Goal: Information Seeking & Learning: Understand process/instructions

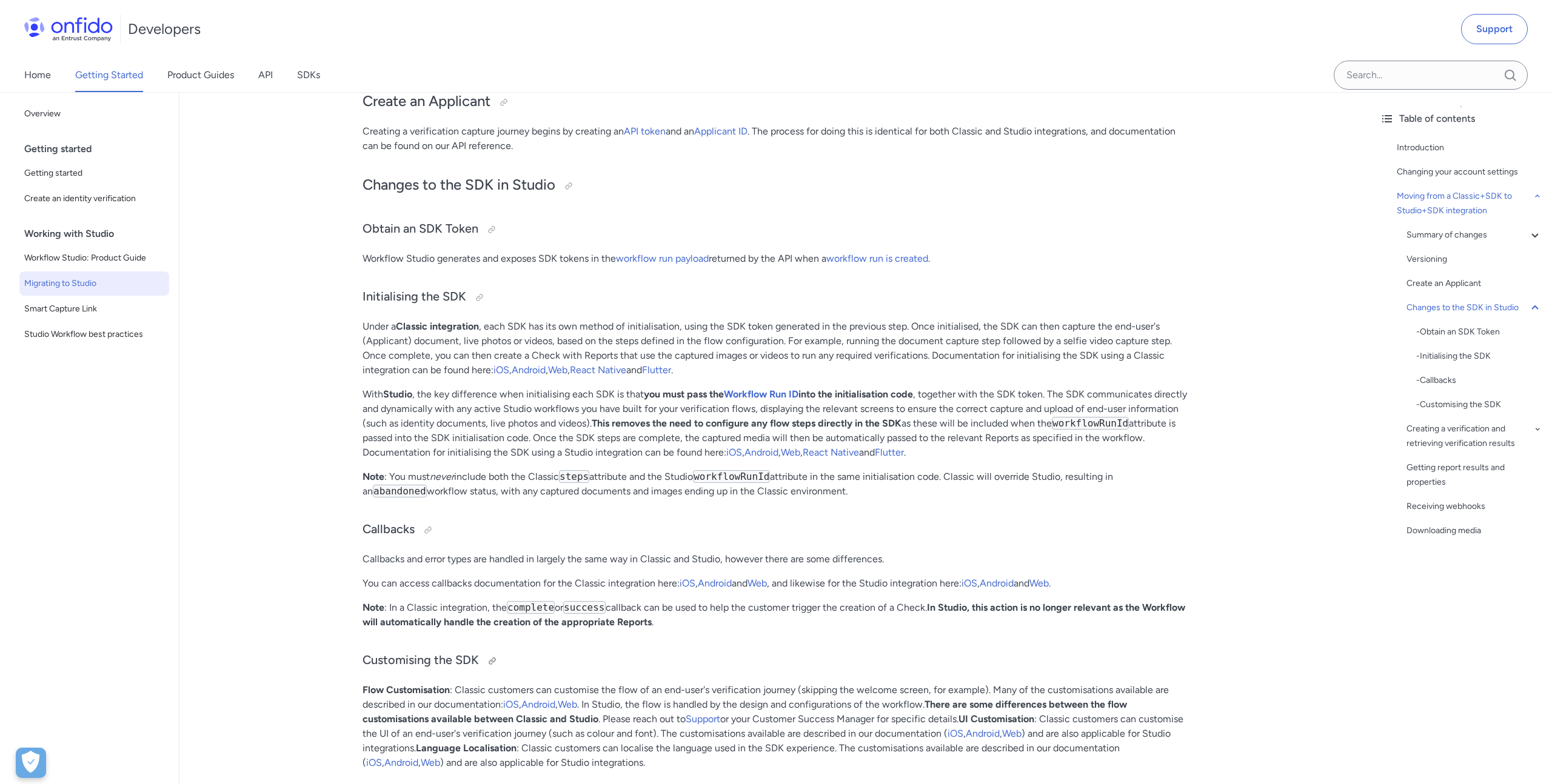
scroll to position [3234, 0]
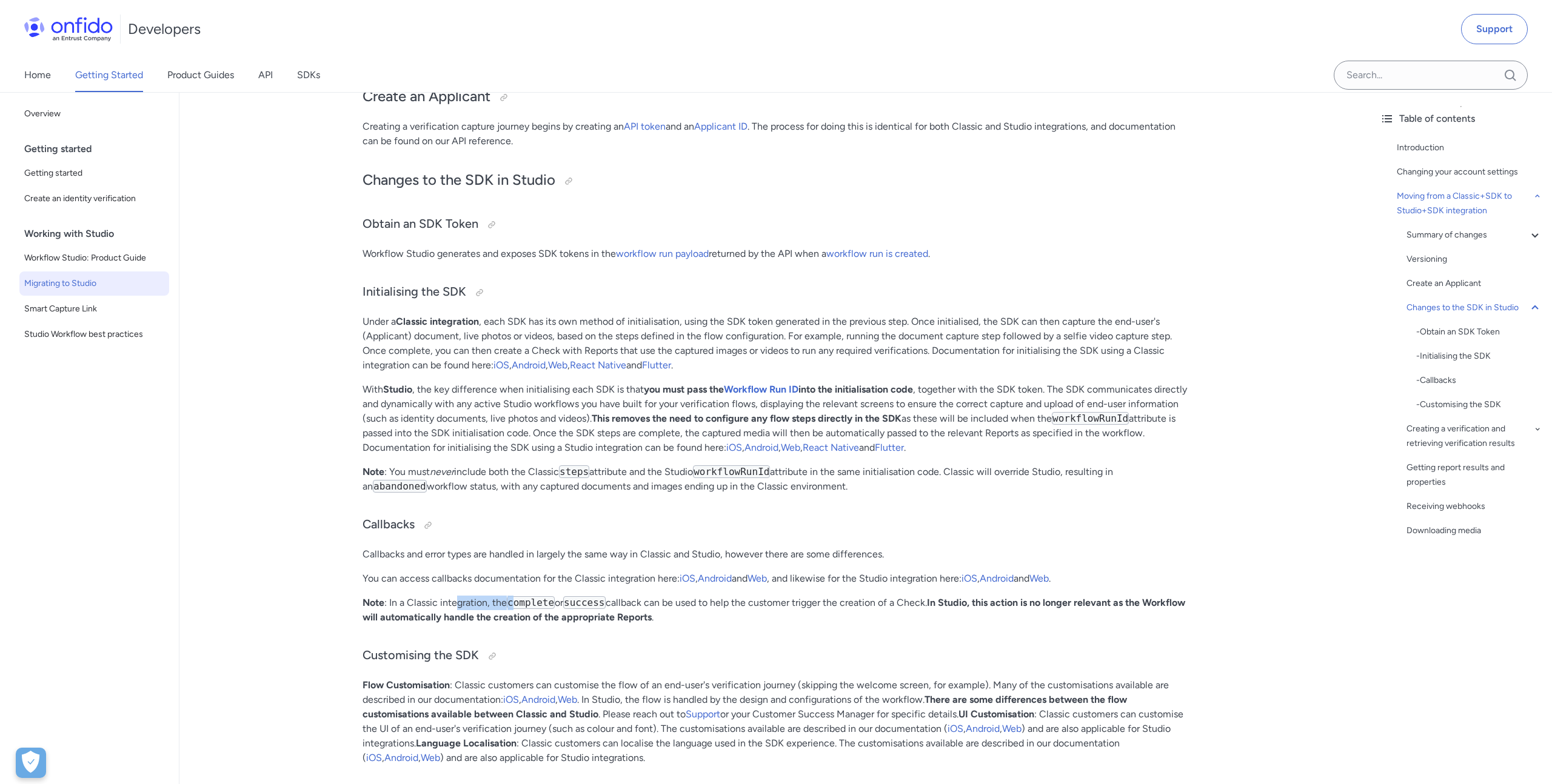
drag, startPoint x: 456, startPoint y: 605, endPoint x: 514, endPoint y: 598, distance: 58.4
click at [515, 599] on p "Note : In a Classic integration, the complete or success callback can be used t…" at bounding box center [775, 611] width 824 height 29
drag, startPoint x: 982, startPoint y: 606, endPoint x: 1111, endPoint y: 606, distance: 129.0
click at [1111, 606] on strong "In Studio, this action is no longer relevant as the Workflow will automatically…" at bounding box center [774, 610] width 822 height 26
drag, startPoint x: 500, startPoint y: 619, endPoint x: 637, endPoint y: 617, distance: 137.0
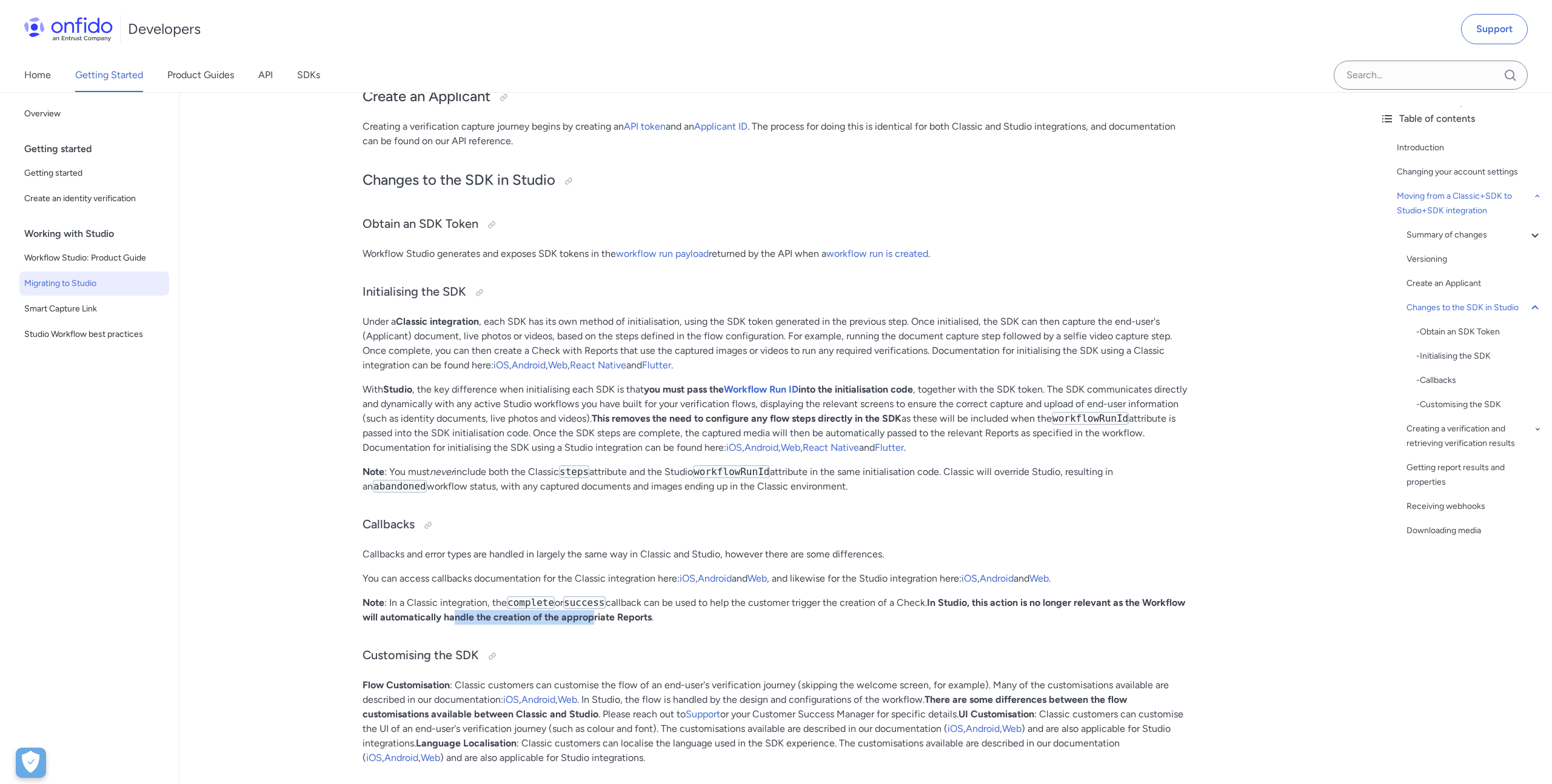
click at [637, 617] on strong "In Studio, this action is no longer relevant as the Workflow will automatically…" at bounding box center [774, 610] width 822 height 26
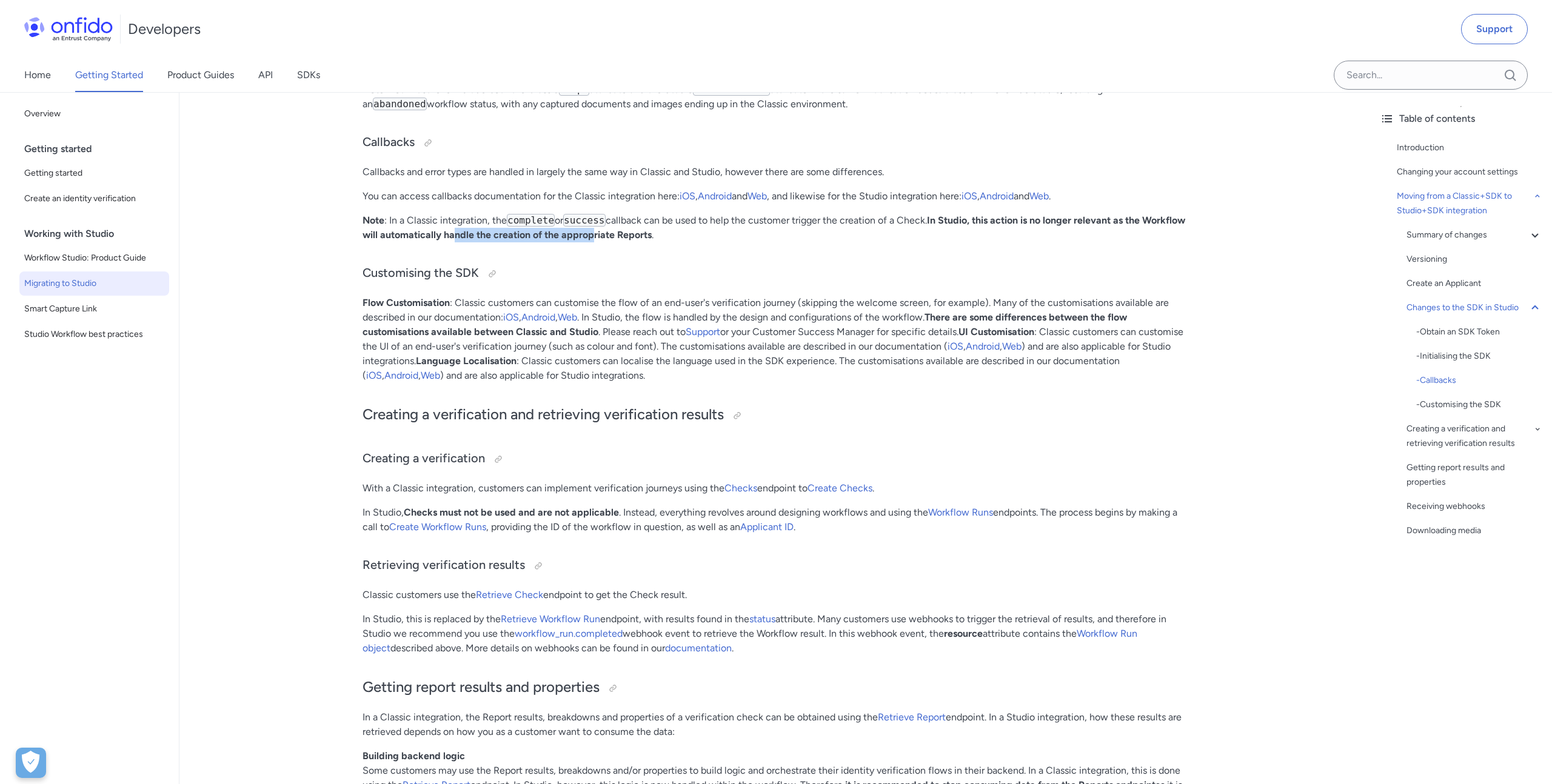
scroll to position [3618, 0]
click at [599, 636] on link "workflow_run.completed" at bounding box center [569, 633] width 108 height 11
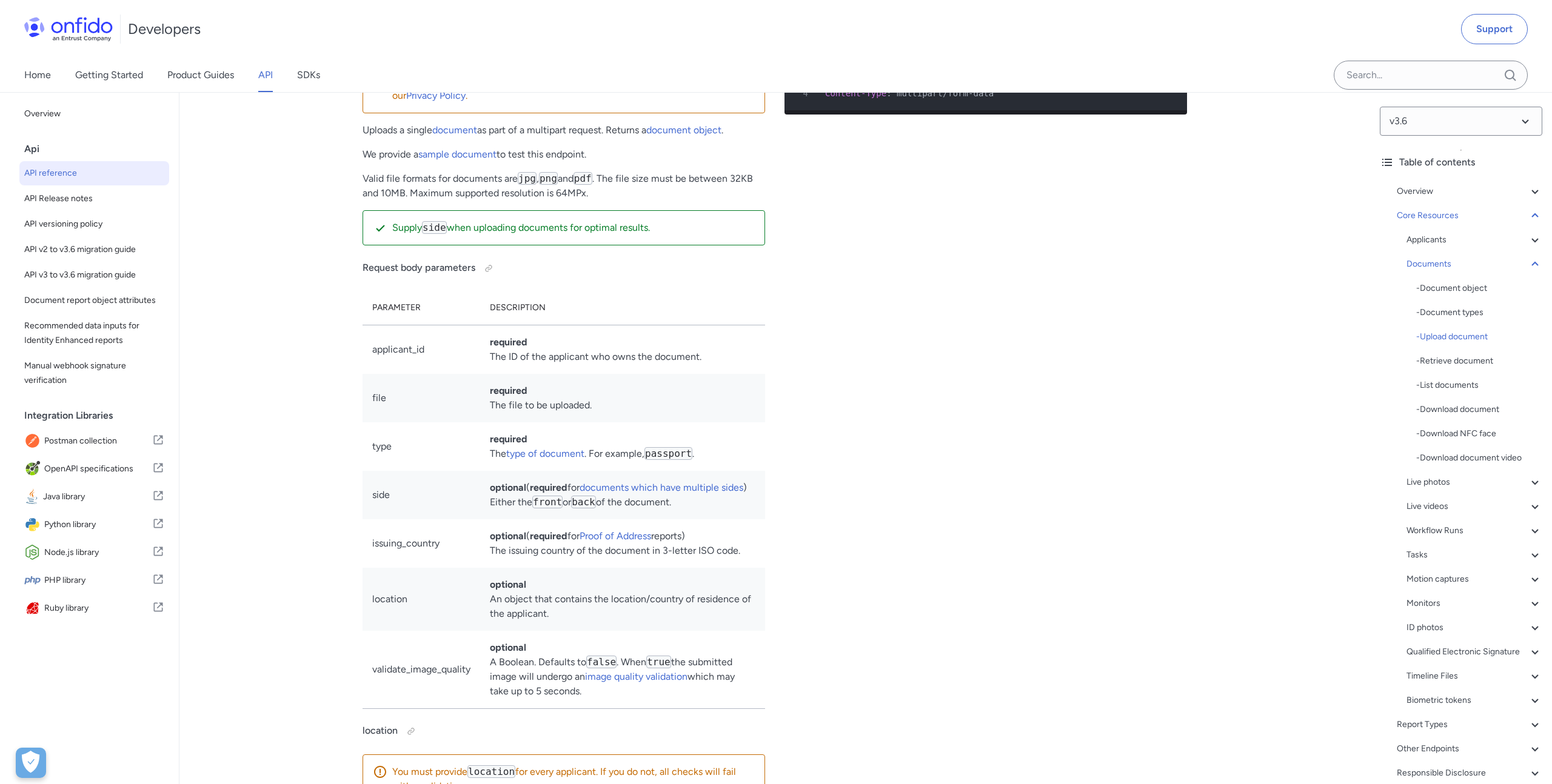
scroll to position [19253, 0]
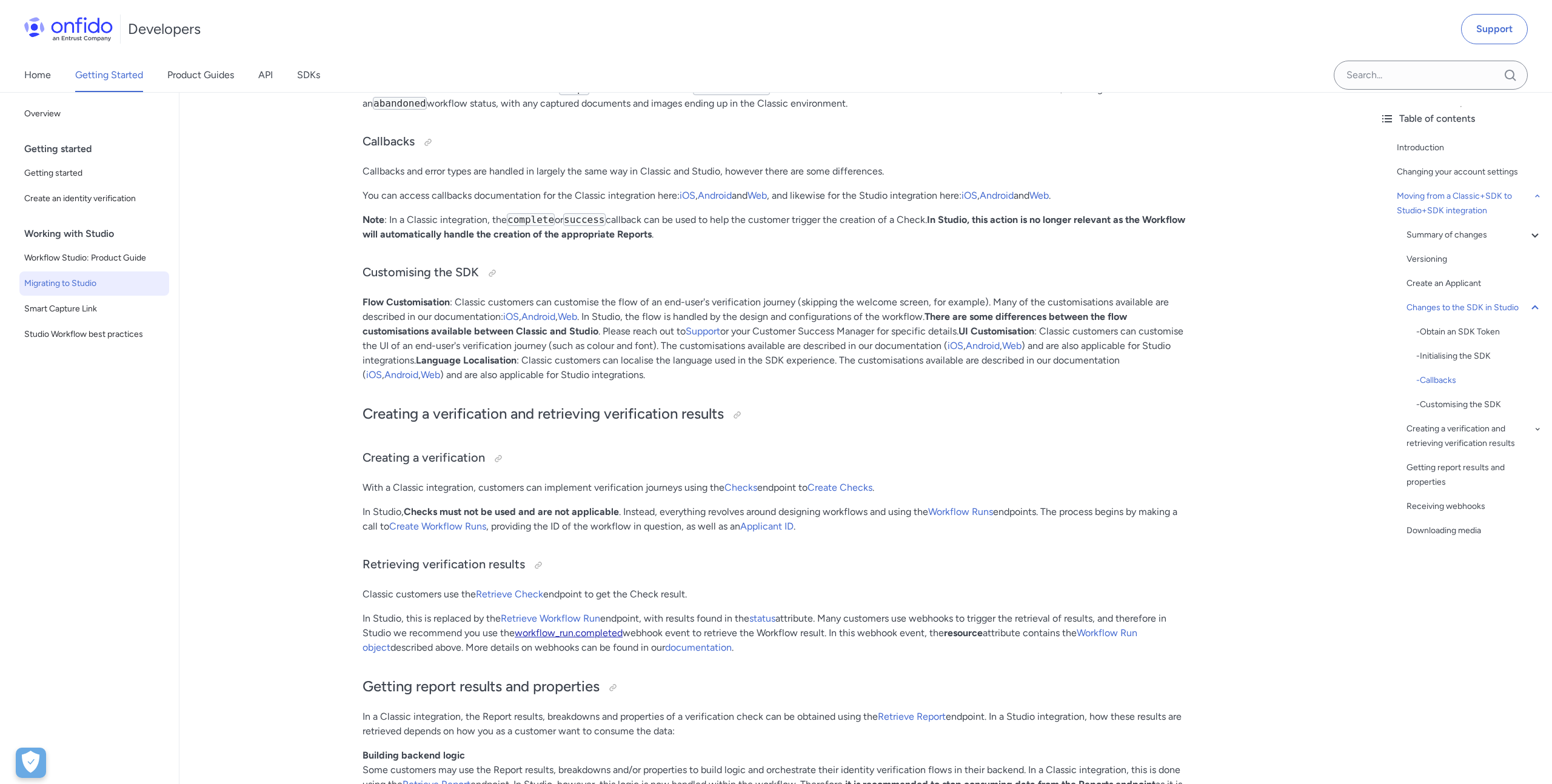
click at [554, 637] on link "workflow_run.completed" at bounding box center [569, 633] width 108 height 11
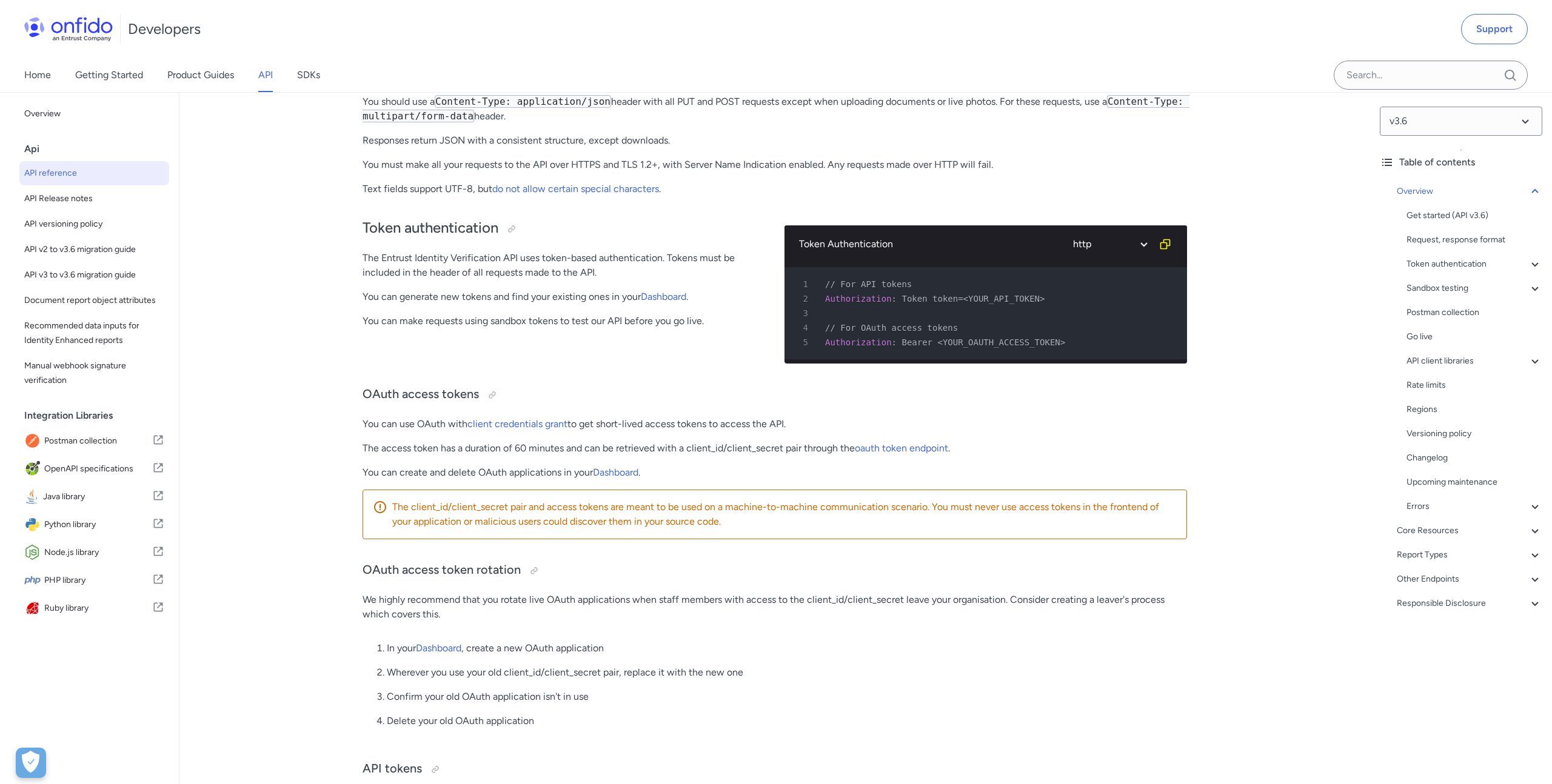
scroll to position [363, 0]
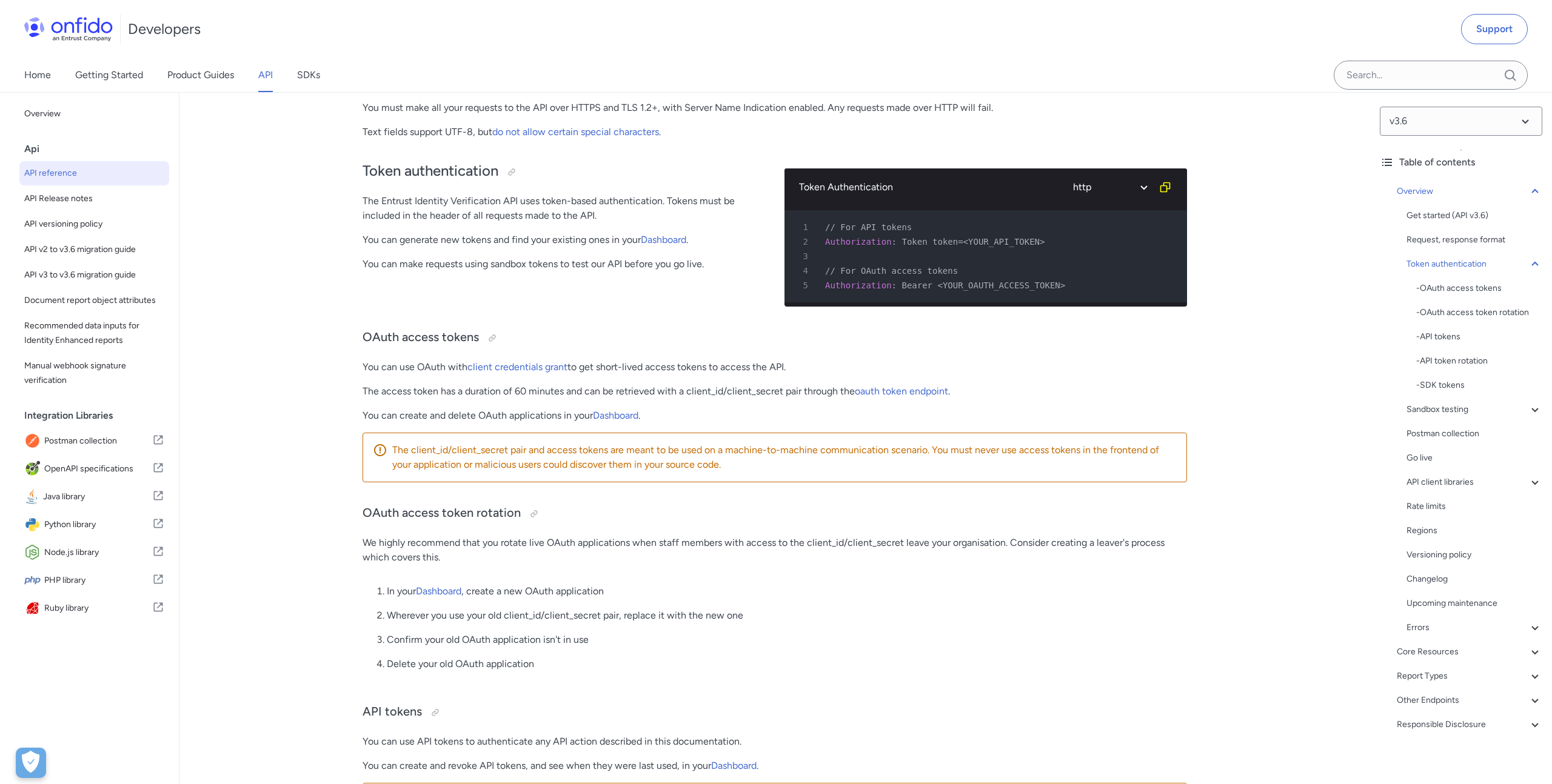
click at [573, 553] on p "We highly recommend that you rotate live OAuth applications when staff members …" at bounding box center [775, 550] width 824 height 29
